Goal: Find specific page/section: Find specific page/section

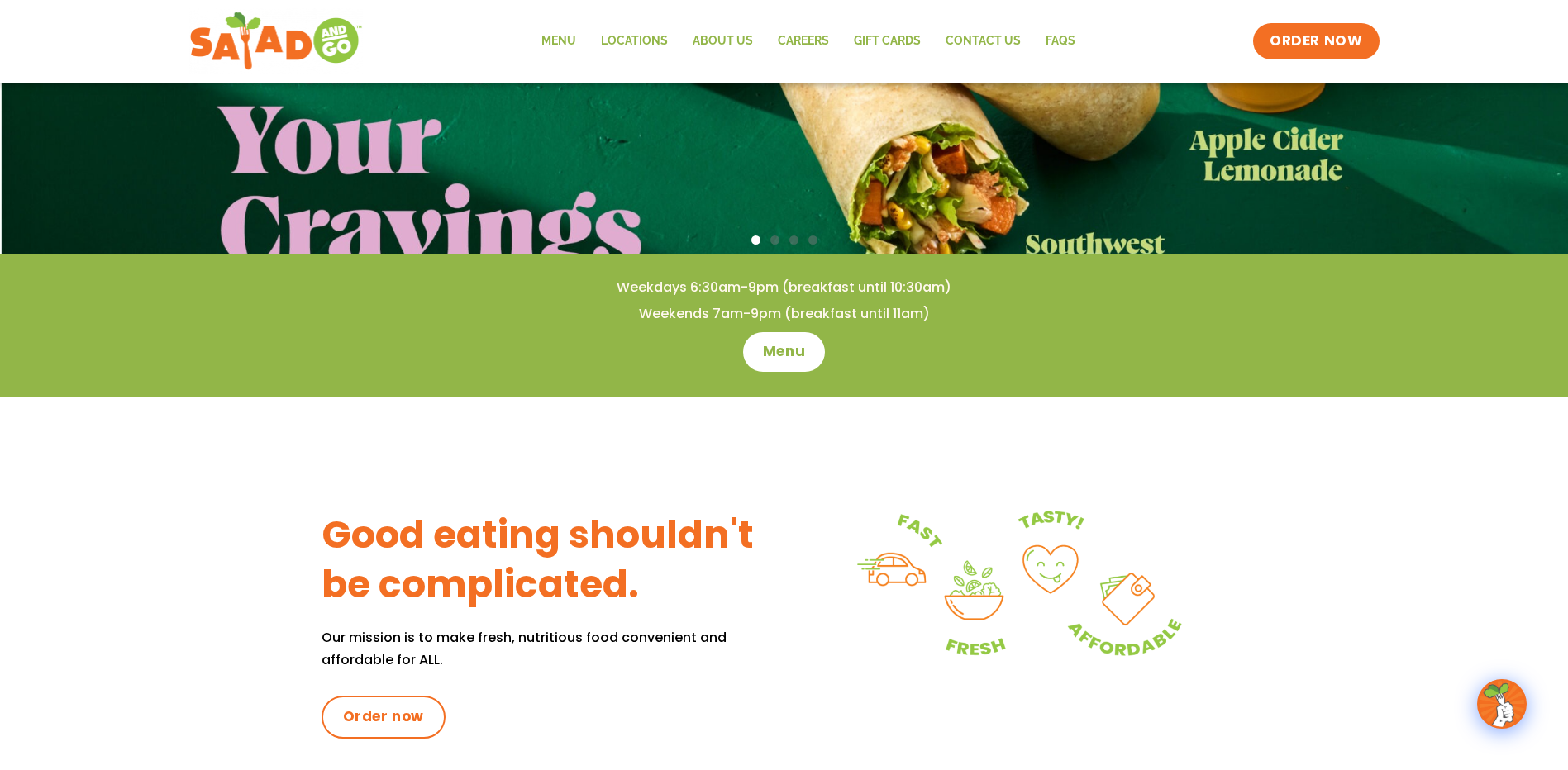
scroll to position [165, 0]
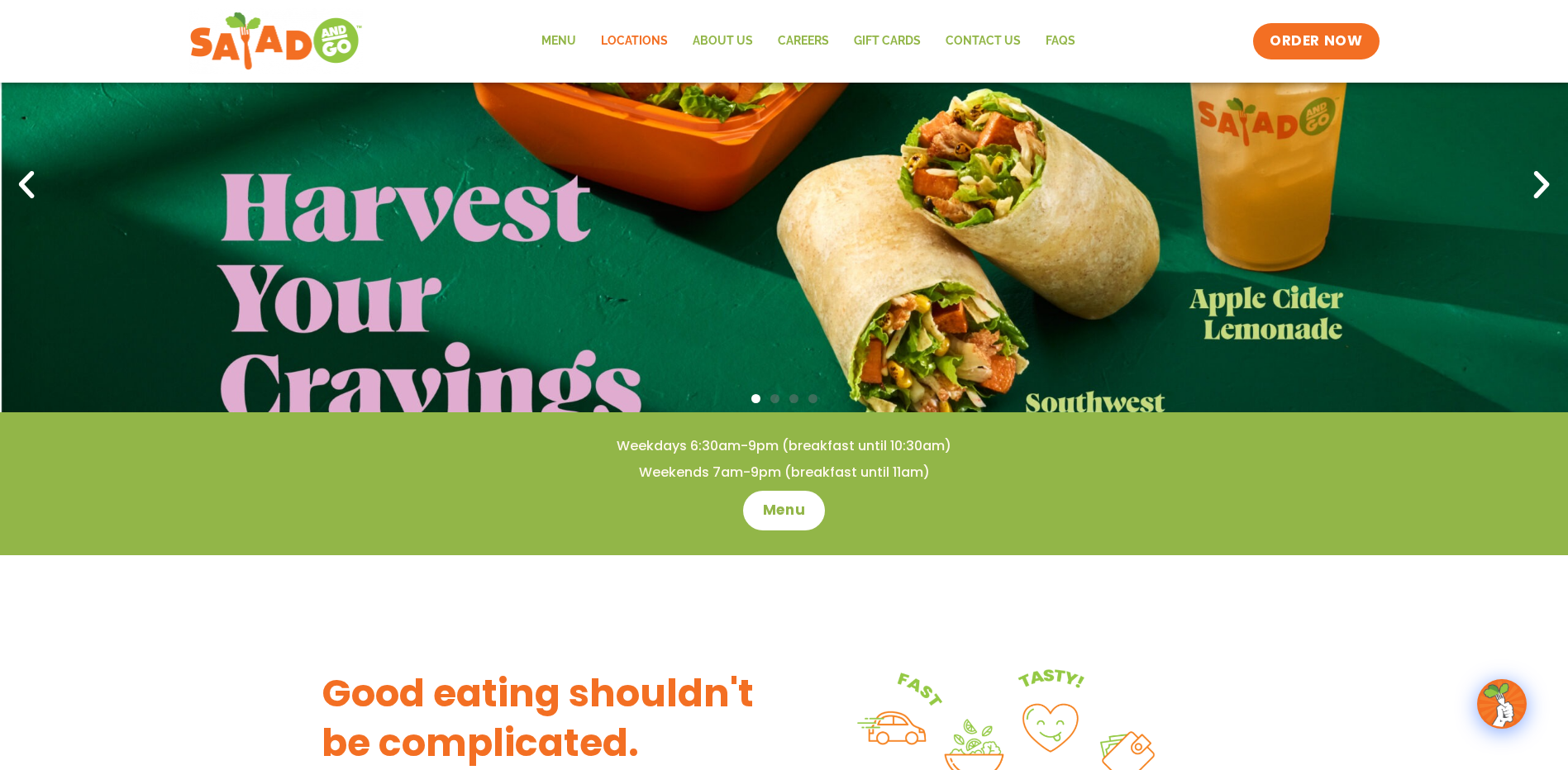
click at [628, 49] on link "Locations" at bounding box center [634, 41] width 91 height 38
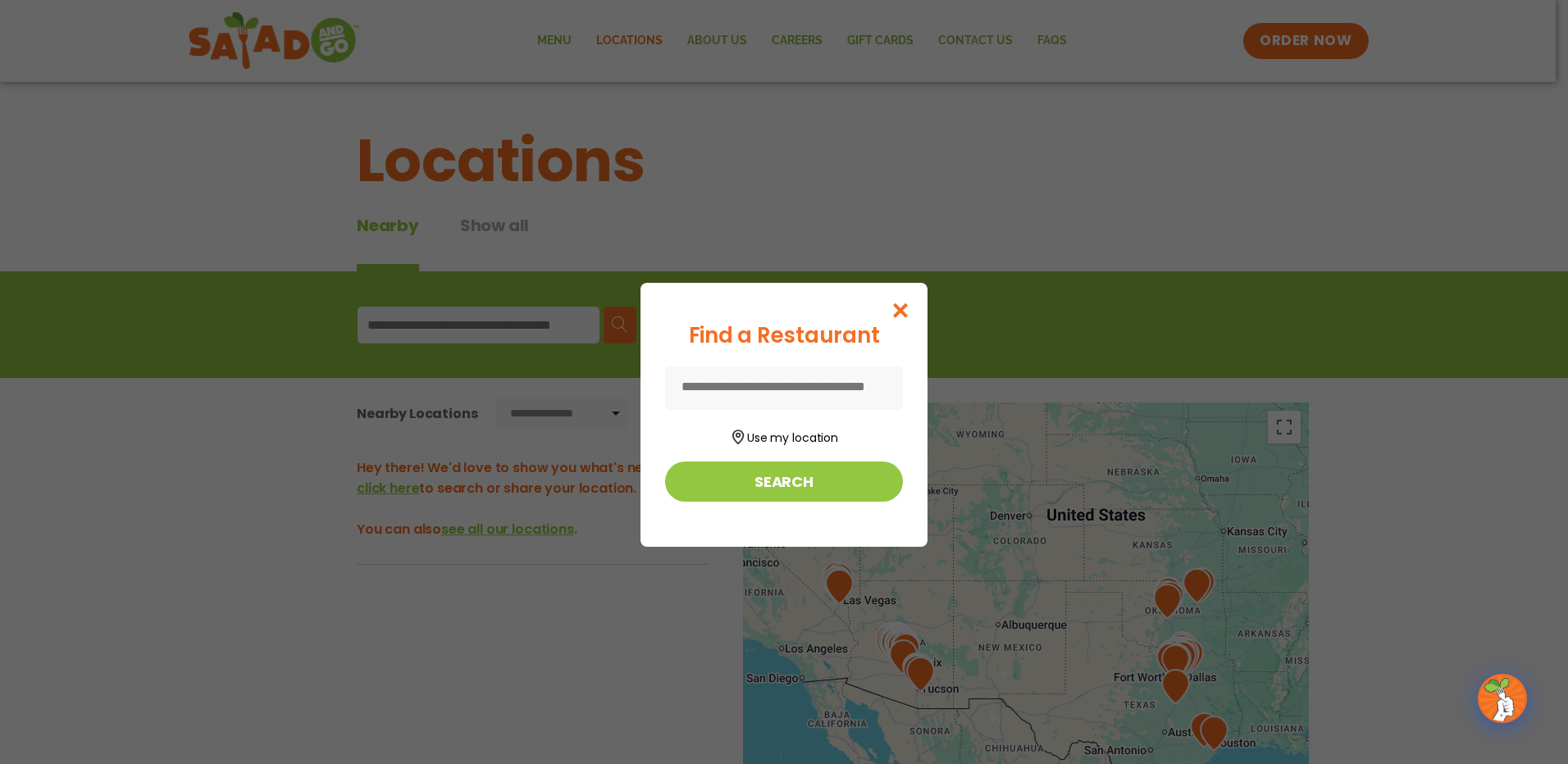
click at [757, 387] on input at bounding box center [783, 388] width 238 height 43
click at [755, 440] on button "Use my location" at bounding box center [783, 436] width 238 height 22
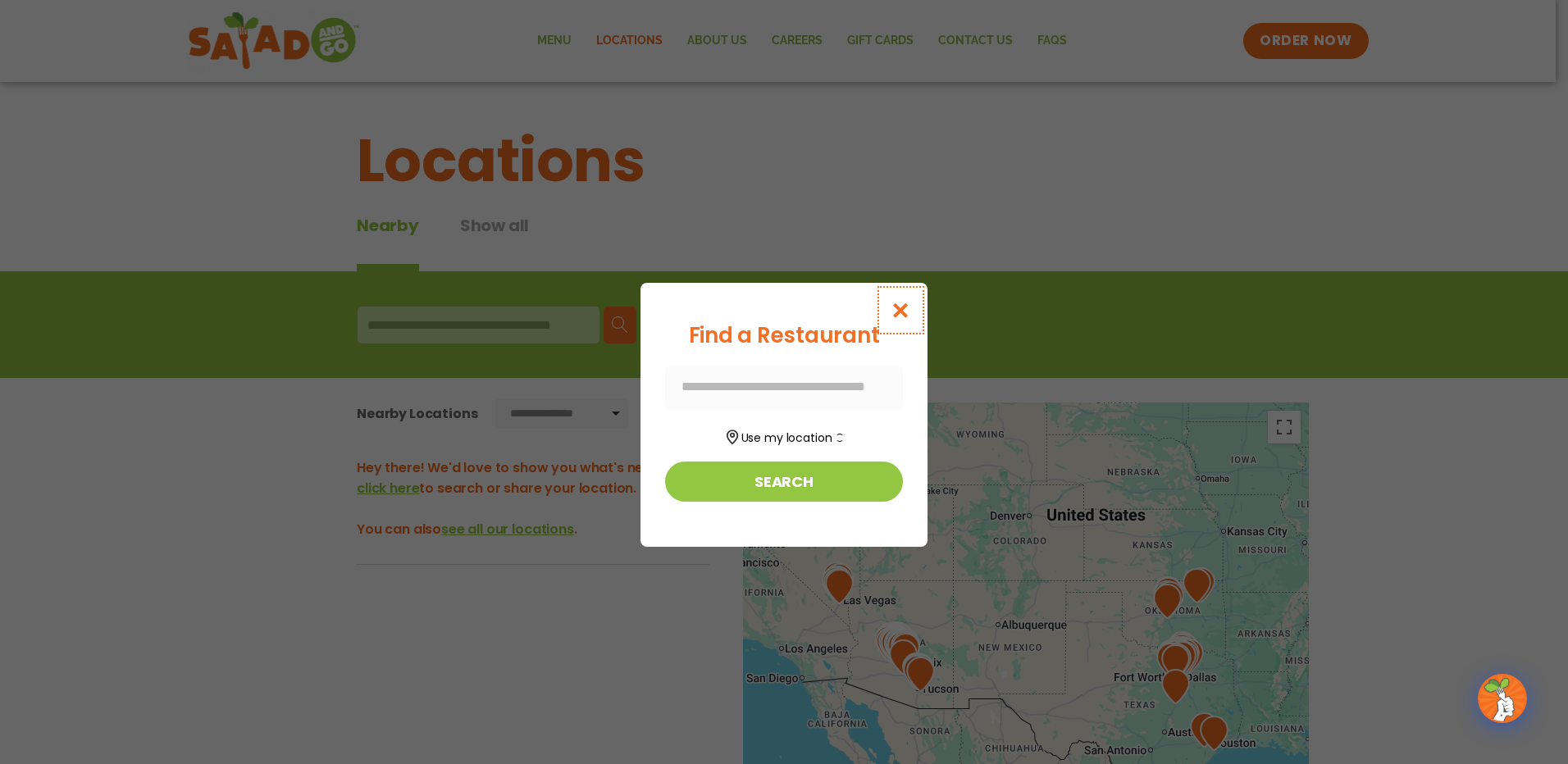
click at [903, 310] on icon "Close modal" at bounding box center [900, 310] width 21 height 17
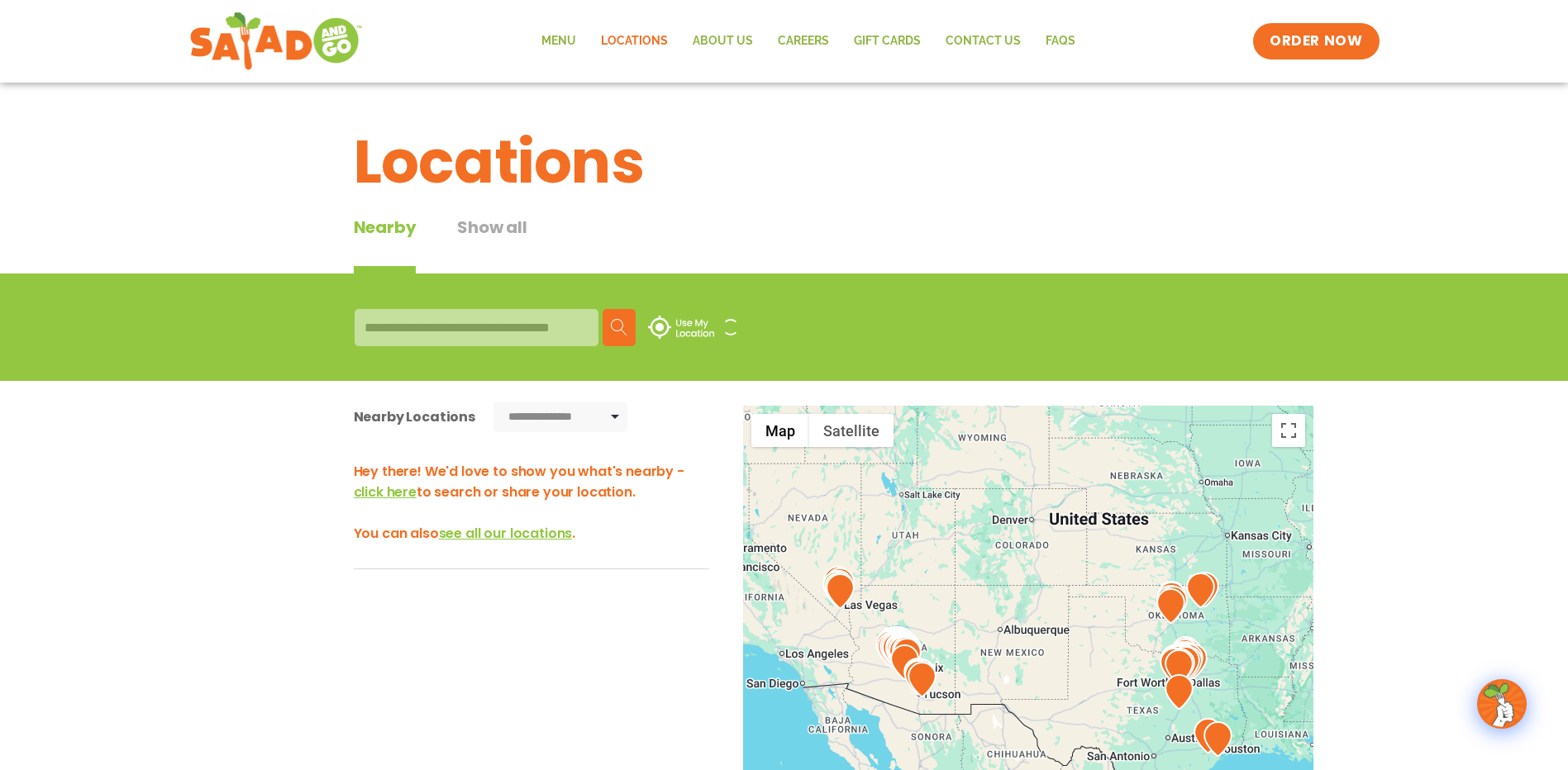
drag, startPoint x: 448, startPoint y: 336, endPoint x: 459, endPoint y: 326, distance: 14.9
click at [449, 336] on div at bounding box center [476, 327] width 243 height 37
drag, startPoint x: 424, startPoint y: 332, endPoint x: 459, endPoint y: 331, distance: 35.0
click at [446, 331] on div at bounding box center [476, 327] width 243 height 37
click at [374, 332] on div at bounding box center [476, 327] width 243 height 37
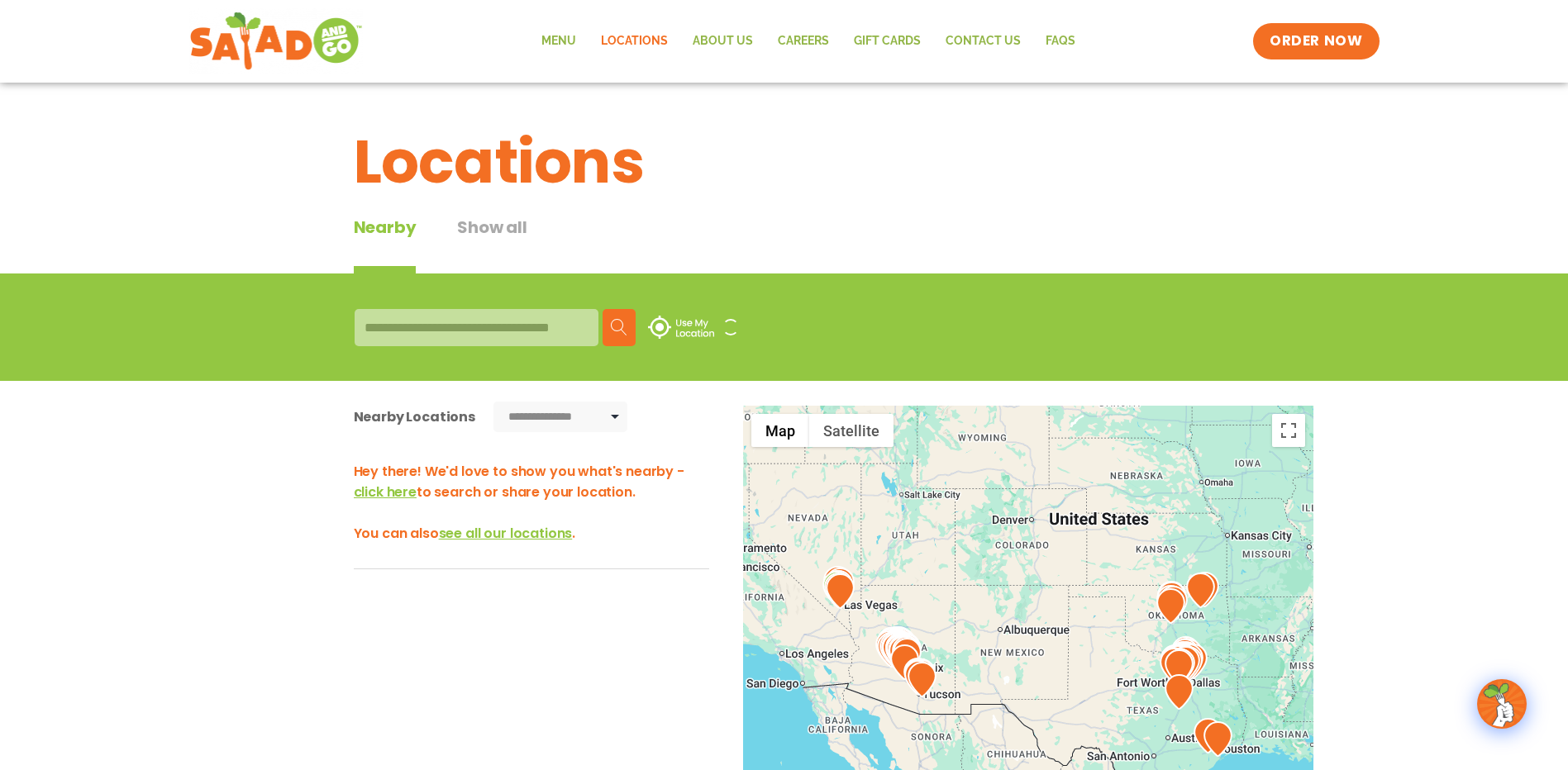
click at [366, 330] on div at bounding box center [476, 327] width 243 height 37
click at [513, 223] on button "Show all" at bounding box center [492, 243] width 70 height 59
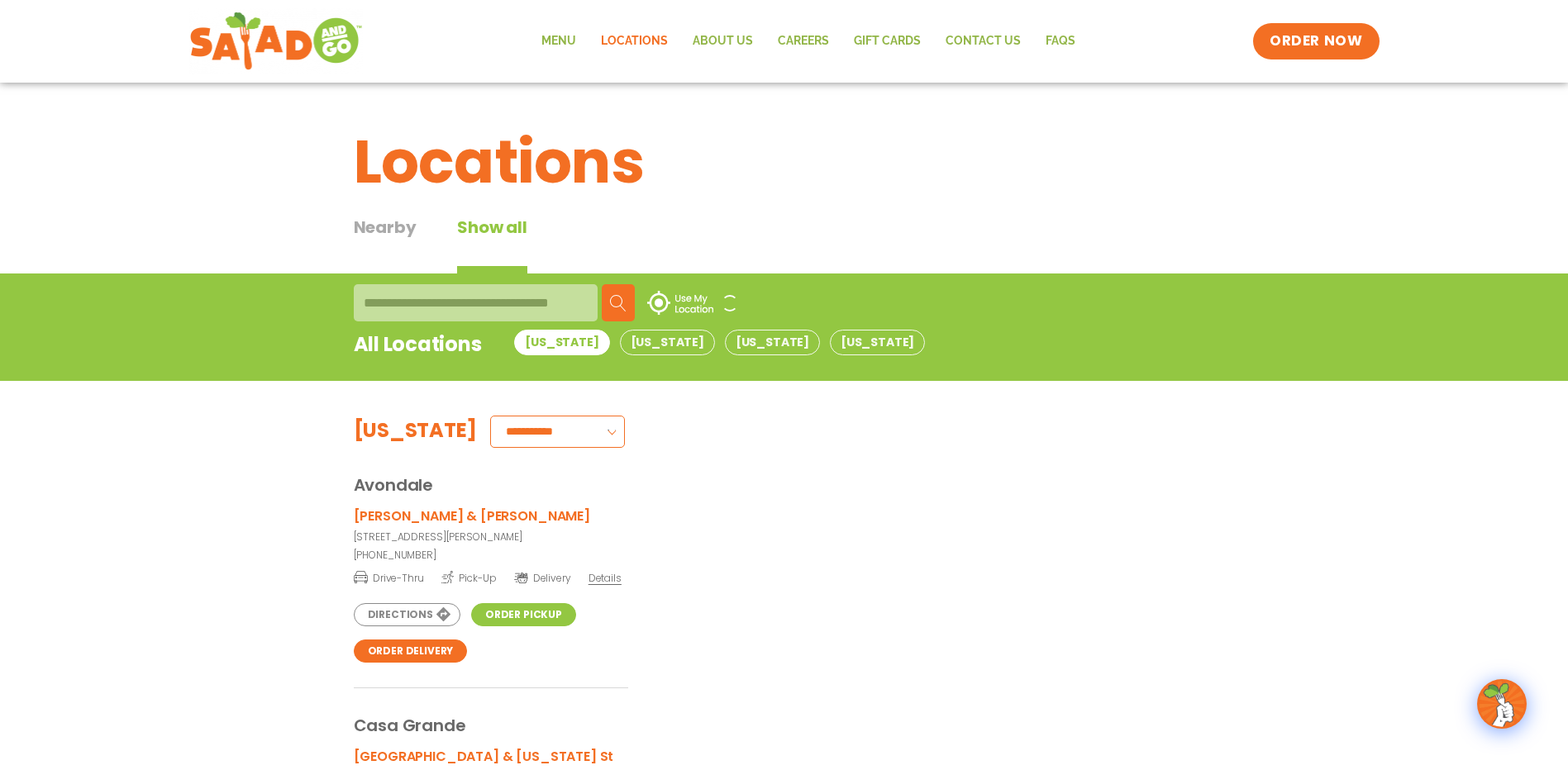
drag, startPoint x: 397, startPoint y: 302, endPoint x: 406, endPoint y: 302, distance: 9.0
click at [398, 302] on div at bounding box center [475, 302] width 243 height 37
drag, startPoint x: 793, startPoint y: 342, endPoint x: 782, endPoint y: 342, distance: 11.0
click at [830, 343] on button "[US_STATE]" at bounding box center [877, 343] width 95 height 26
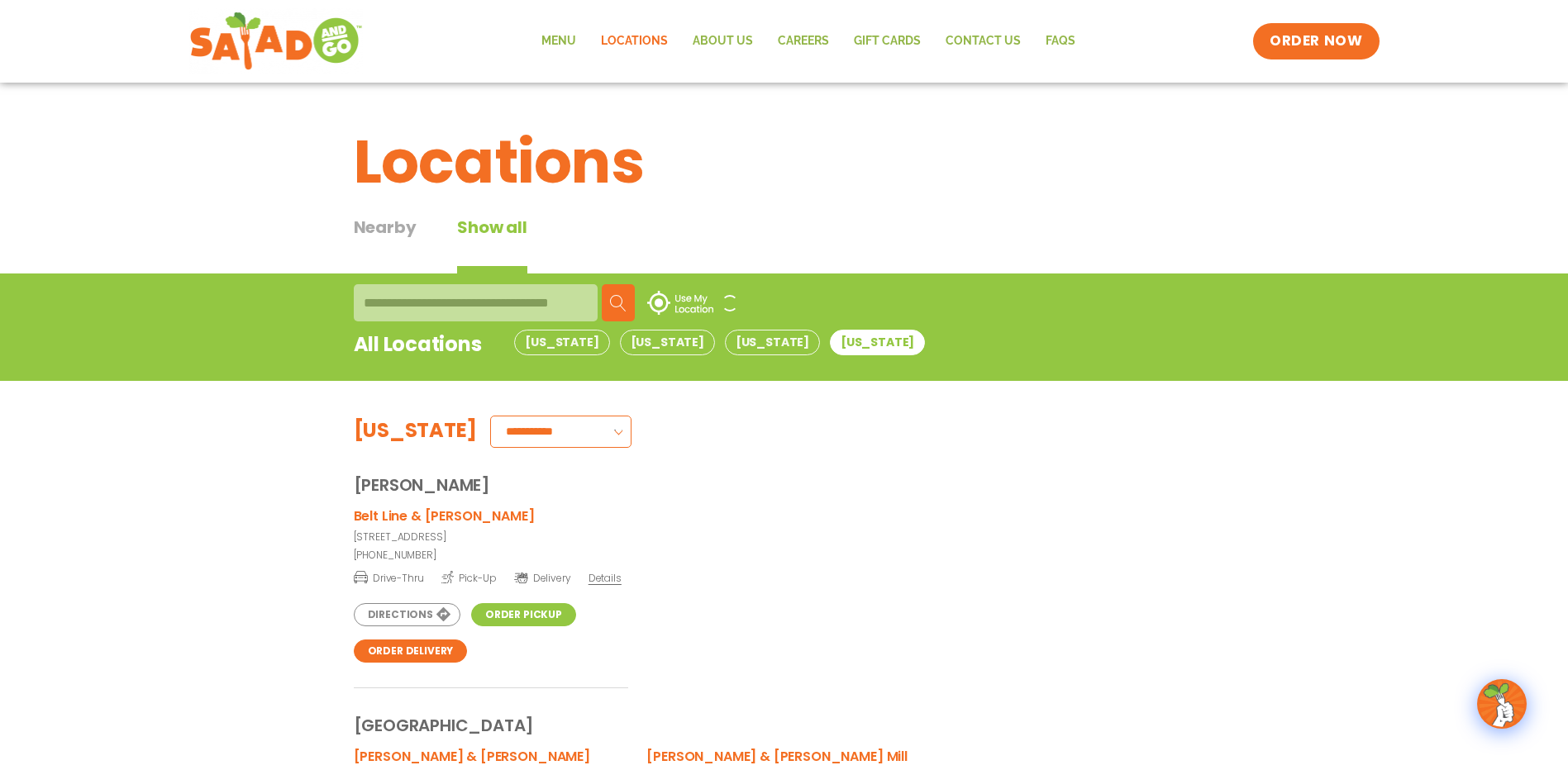
click at [376, 303] on div at bounding box center [475, 302] width 243 height 37
click at [366, 304] on div at bounding box center [475, 302] width 243 height 37
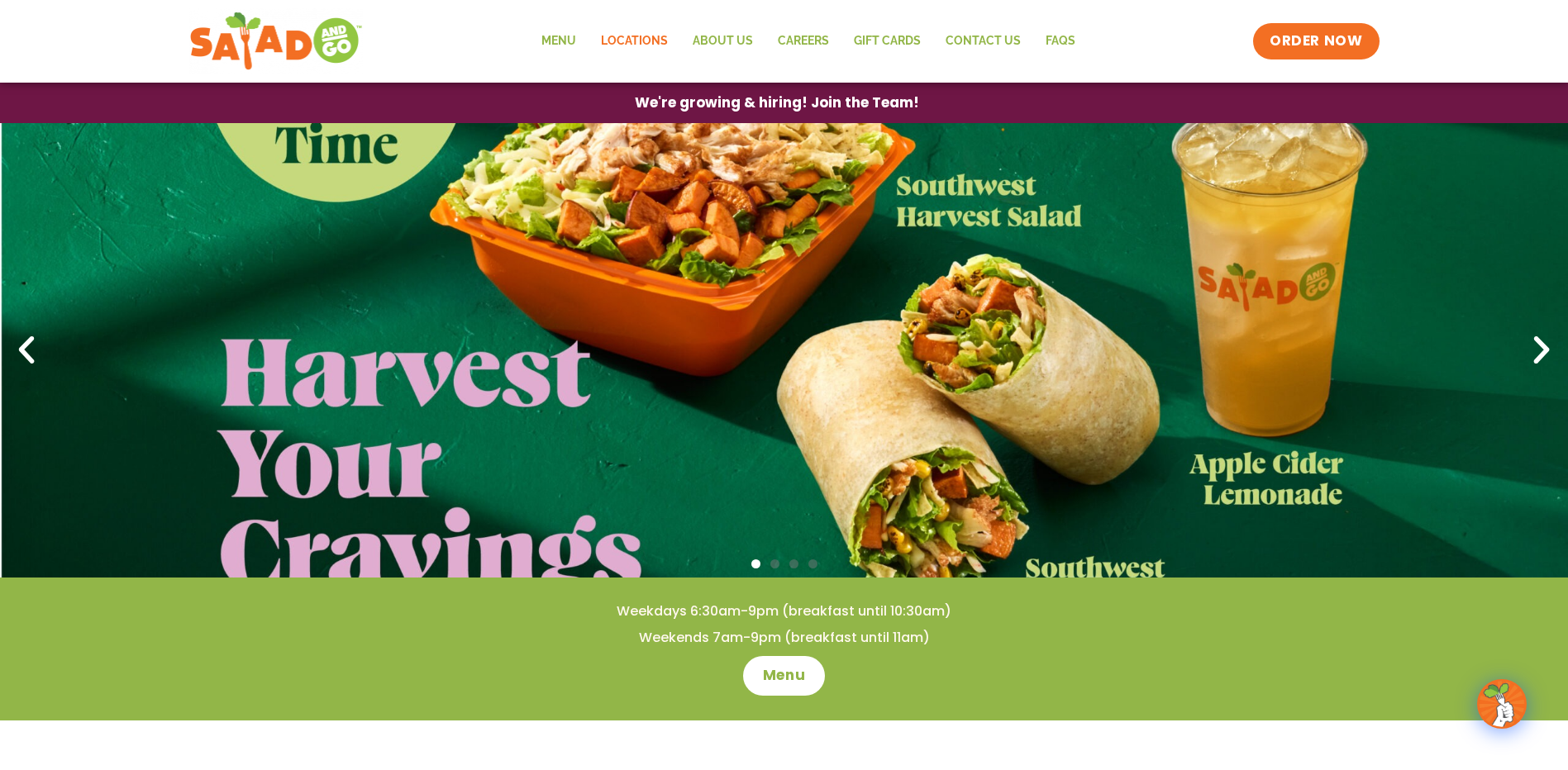
click at [631, 41] on link "Locations" at bounding box center [634, 41] width 91 height 38
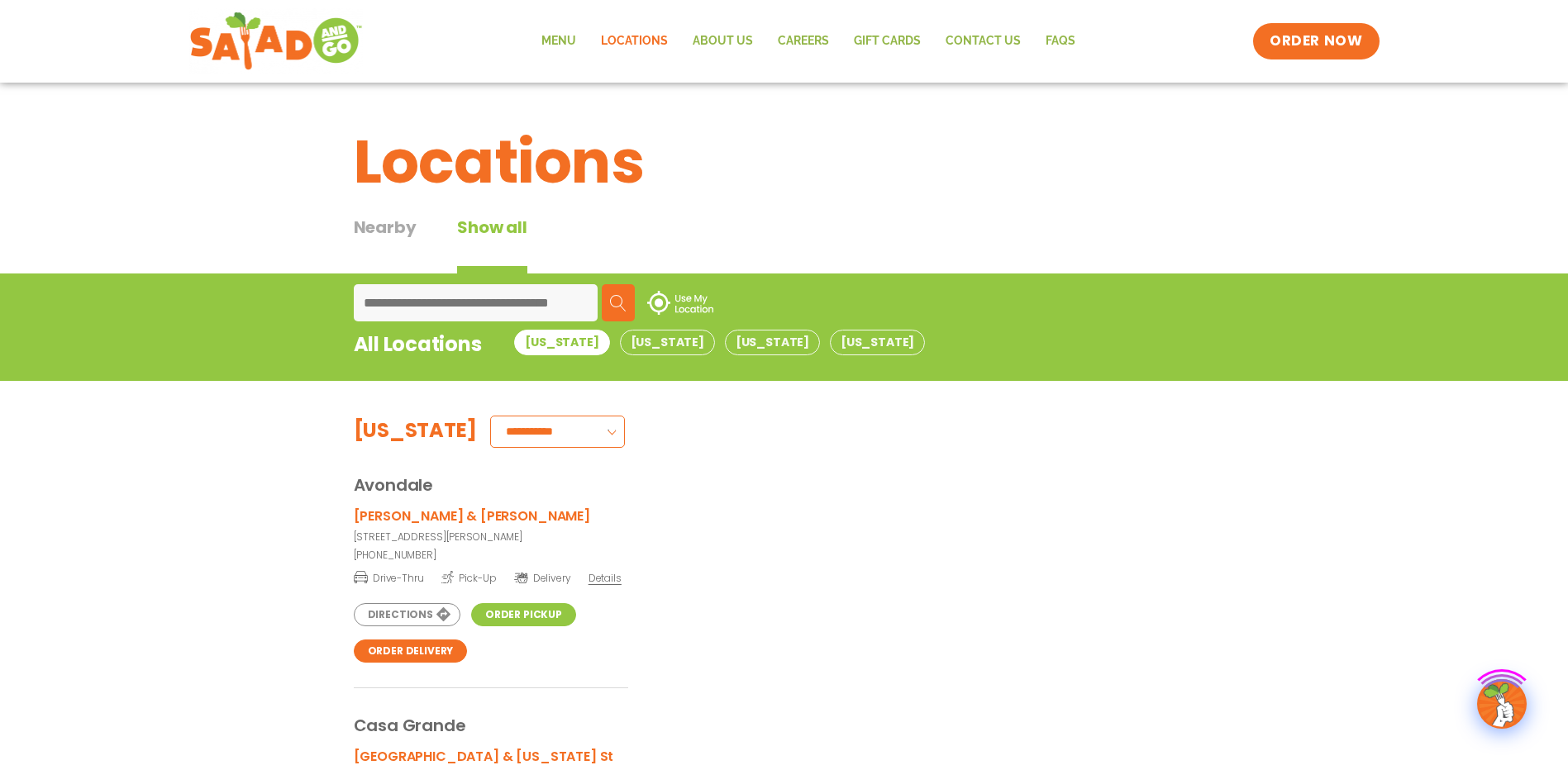
click at [370, 311] on input at bounding box center [475, 302] width 243 height 37
type input "*****"
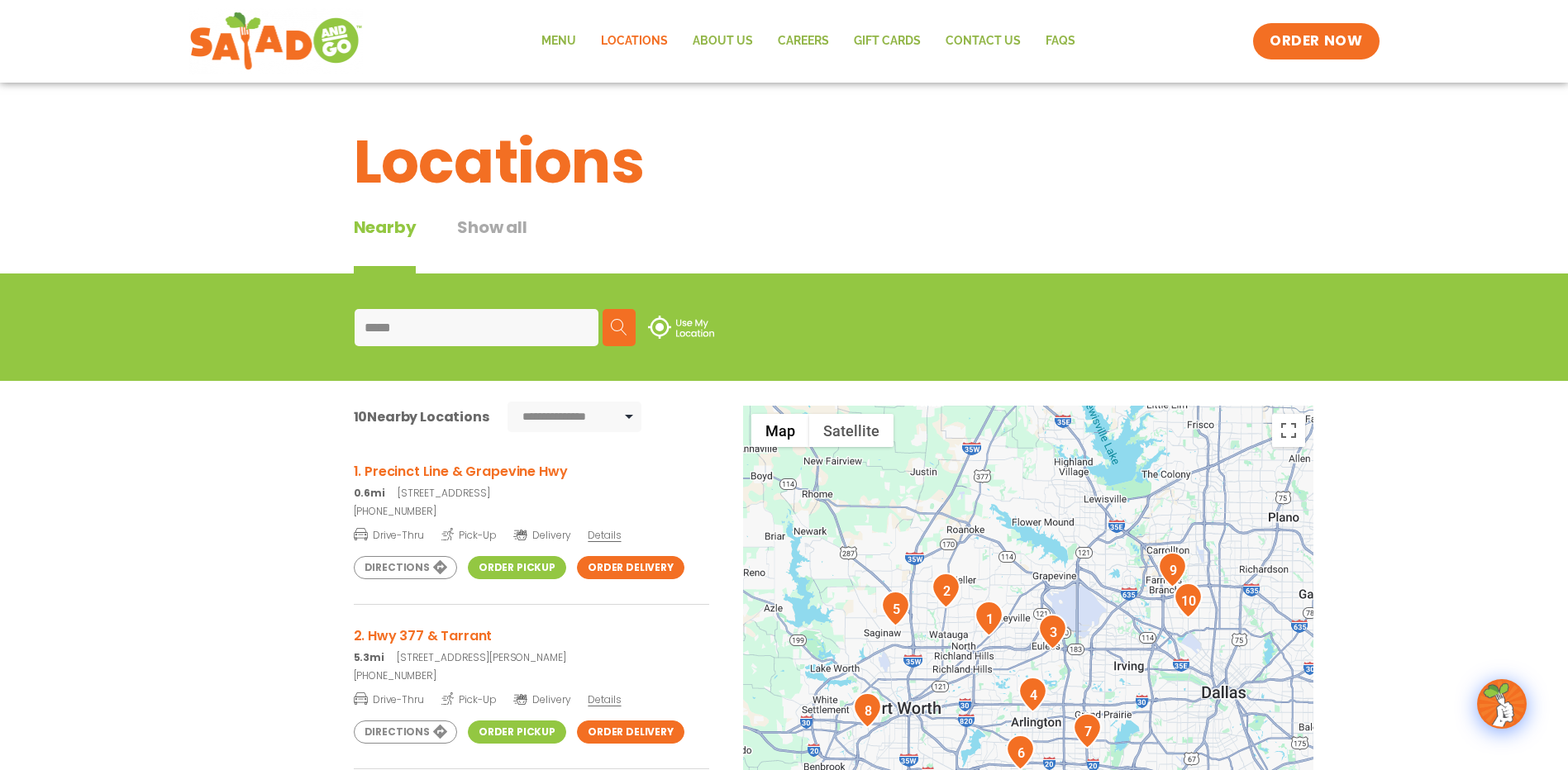
click at [491, 568] on link "Order Pickup" at bounding box center [517, 567] width 98 height 23
